Goal: Information Seeking & Learning: Learn about a topic

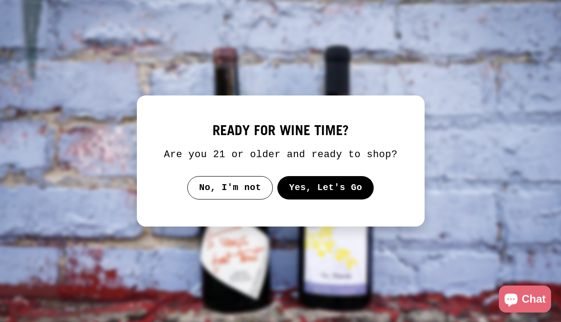
click at [278, 195] on button "Yes, Let's Go" at bounding box center [325, 187] width 97 height 23
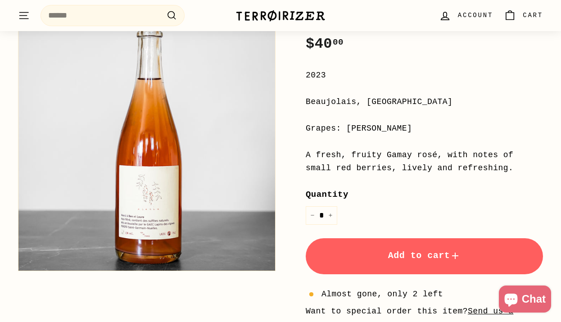
scroll to position [191, 0]
click at [382, 166] on div "A fresh, fruity Gamay rosé, with notes of small red berries, lively and refresh…" at bounding box center [424, 161] width 237 height 26
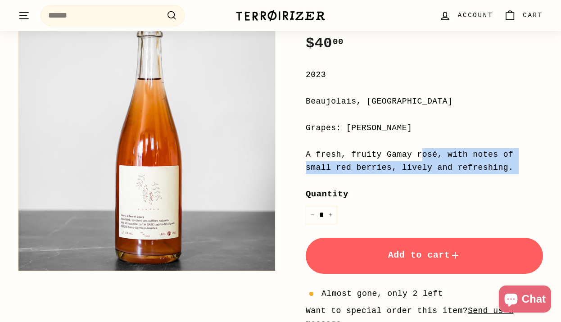
click at [382, 166] on div "A fresh, fruity Gamay rosé, with notes of small red berries, lively and refresh…" at bounding box center [424, 161] width 237 height 26
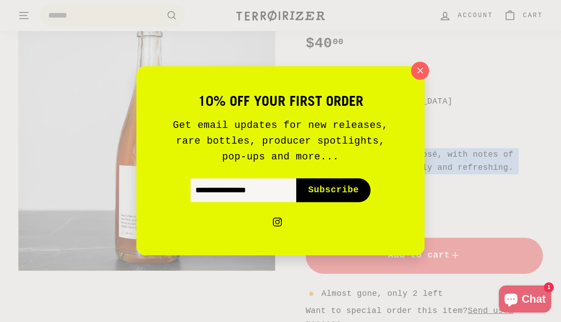
copy div "A fresh, fruity Gamay rosé, with notes of small red berries, lively and refresh…"
click at [422, 75] on icon "button" at bounding box center [421, 71] width 14 height 14
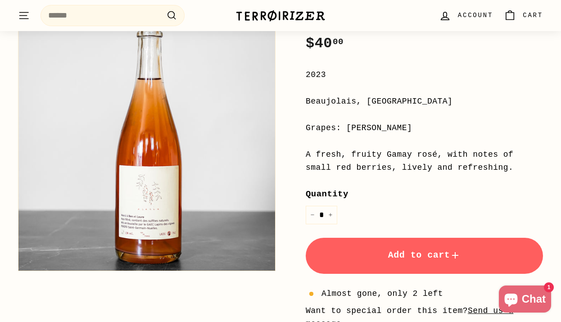
click at [374, 180] on div "Price Regular price $40 00 $40.00 / 2023 [GEOGRAPHIC_DATA], [GEOGRAPHIC_DATA] G…" at bounding box center [424, 205] width 237 height 383
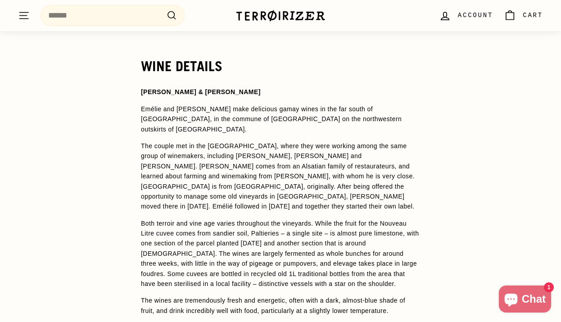
scroll to position [660, 0]
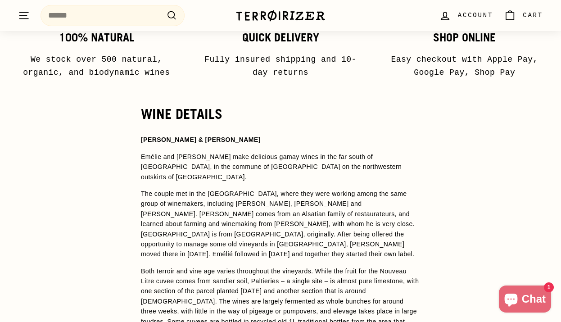
click at [226, 138] on strong "[PERSON_NAME] & [PERSON_NAME]" at bounding box center [201, 139] width 120 height 7
copy span "[PERSON_NAME] & [PERSON_NAME]"
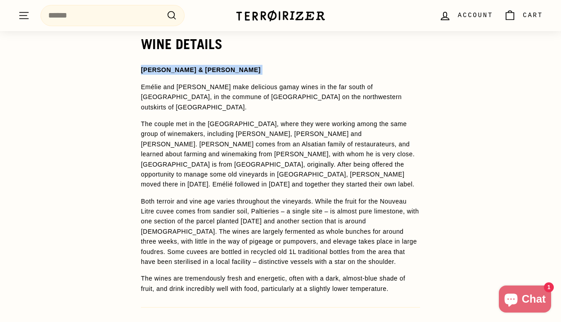
scroll to position [731, 0]
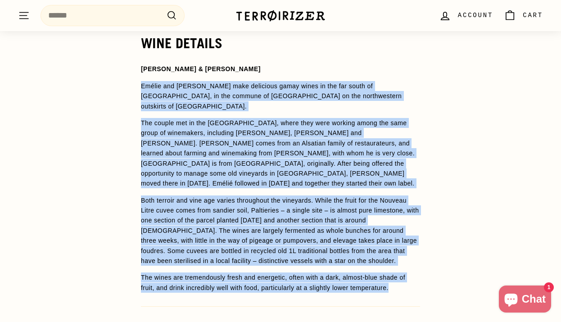
drag, startPoint x: 400, startPoint y: 267, endPoint x: 137, endPoint y: 87, distance: 319.1
click at [137, 87] on div "WINE DETAILS [PERSON_NAME] & [PERSON_NAME] [PERSON_NAME] and [PERSON_NAME] make…" at bounding box center [280, 207] width 315 height 343
copy span "Loremi dol Sitamet cons adipiscin elits doeiu te inc utl etdol ma Aliquaenim, a…"
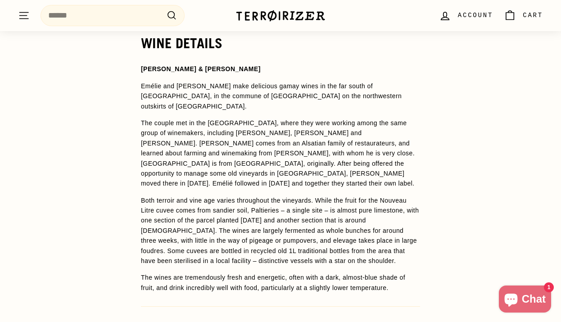
click at [378, 215] on p "Both terroir and vine age varies throughout the vineyards. While the fruit for …" at bounding box center [280, 231] width 279 height 71
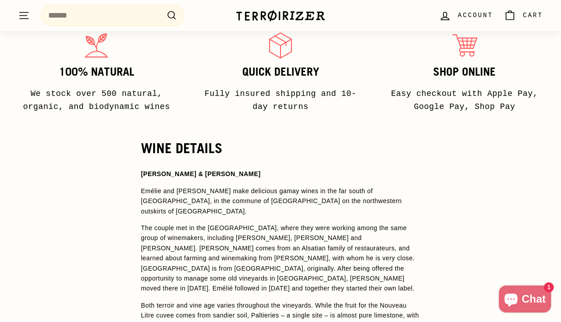
scroll to position [331, 0]
